Goal: Check status: Check status

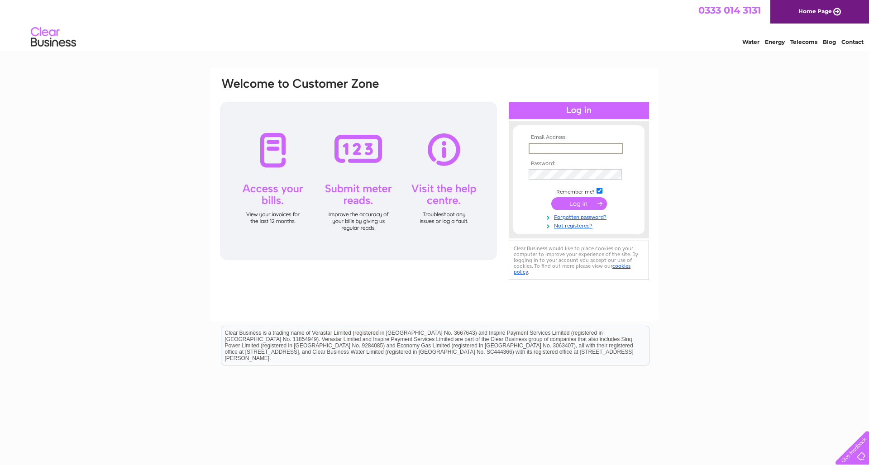
click at [385, 148] on input "text" at bounding box center [576, 148] width 94 height 11
click at [385, 147] on input "text" at bounding box center [576, 148] width 94 height 11
type input "[EMAIL_ADDRESS][DOMAIN_NAME]"
click at [385, 200] on input "submit" at bounding box center [580, 203] width 56 height 13
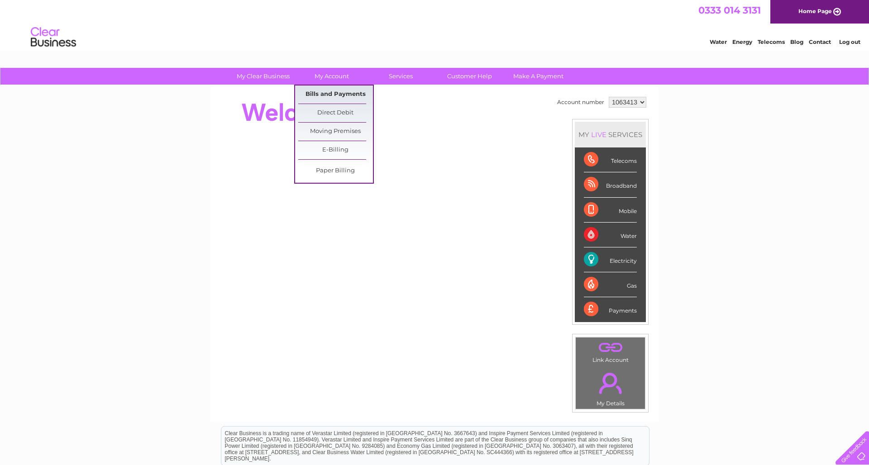
click at [334, 91] on link "Bills and Payments" at bounding box center [335, 95] width 75 height 18
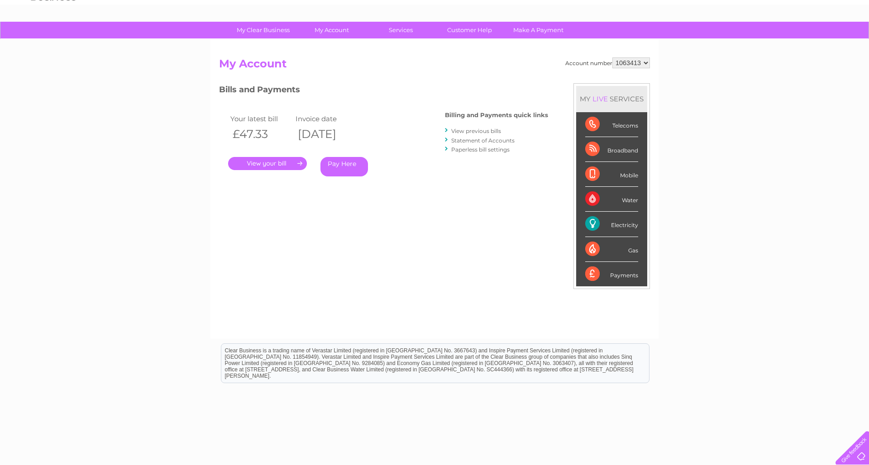
scroll to position [38, 0]
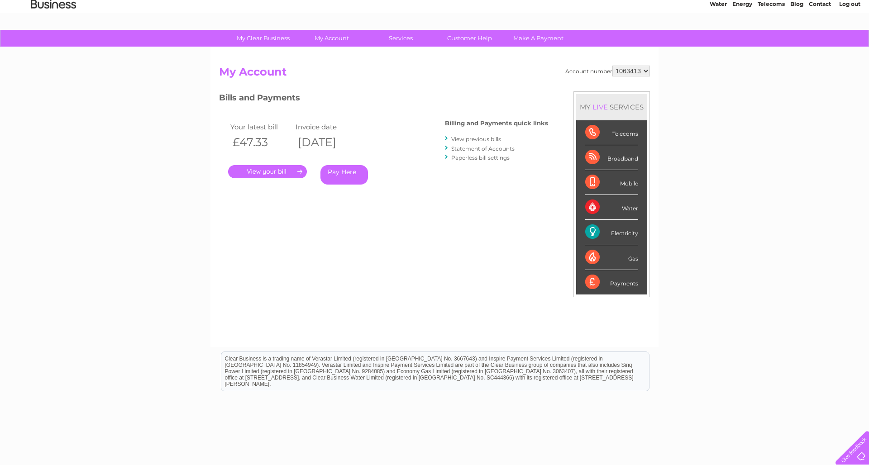
select select "1146438"
